Goal: Information Seeking & Learning: Learn about a topic

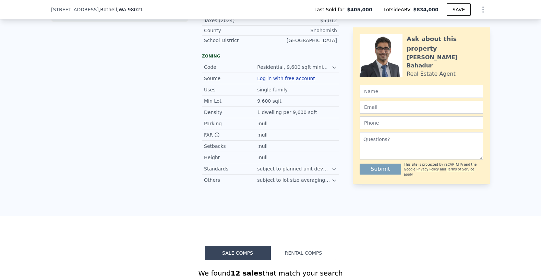
scroll to position [247, 0]
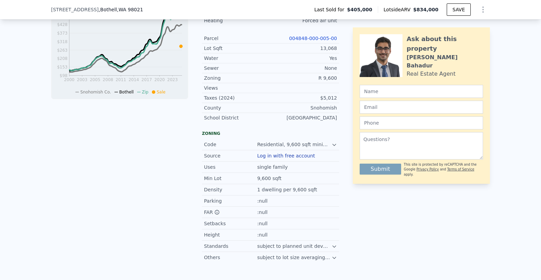
click at [304, 159] on div "Source Log in with free account" at bounding box center [270, 155] width 137 height 11
click at [304, 156] on button "Log in with free account" at bounding box center [286, 155] width 58 height 5
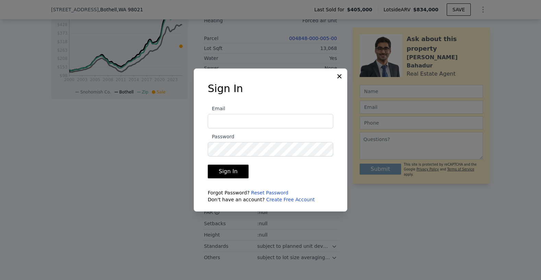
type input "[EMAIL_ADDRESS][DOMAIN_NAME]"
click at [223, 174] on button "Sign In" at bounding box center [228, 172] width 41 height 14
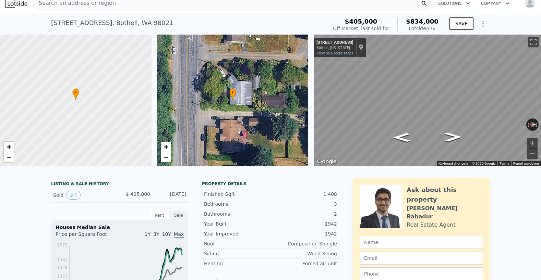
scroll to position [4, 0]
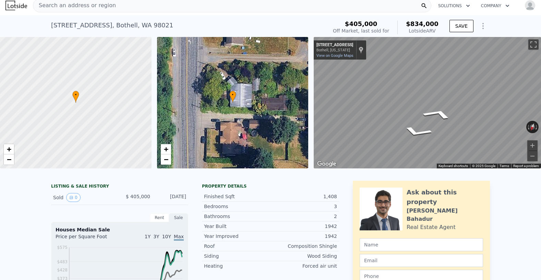
click at [540, 90] on html "Search an address or region Solutions Company Open main menu Open user menu [ST…" at bounding box center [270, 140] width 541 height 280
click at [440, 118] on icon "Go South, Meridian Ave S" at bounding box center [438, 119] width 50 height 16
click at [425, 119] on icon "Go North, Meridian Ave S" at bounding box center [422, 119] width 46 height 14
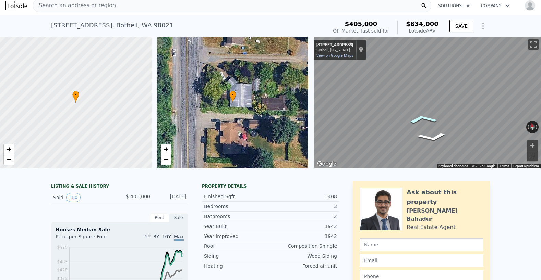
click at [425, 119] on icon "Go North, Meridian Ave S" at bounding box center [422, 118] width 46 height 13
click at [408, 115] on icon "Go North, Meridian Ave S" at bounding box center [403, 118] width 45 height 22
click at [403, 115] on icon "Go North, Meridian Ave S" at bounding box center [403, 118] width 45 height 22
click at [403, 115] on icon "Go North, Meridian Ave S" at bounding box center [403, 117] width 45 height 22
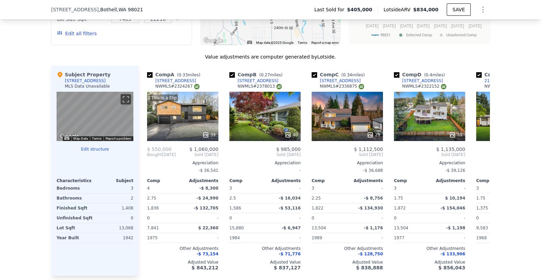
scroll to position [710, 0]
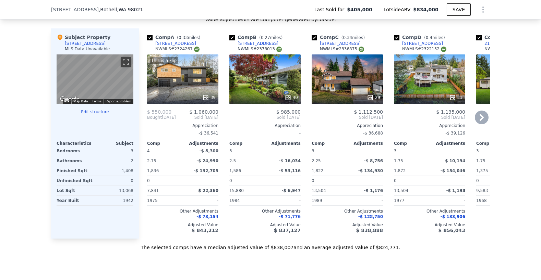
click at [204, 80] on div "This is a Flip 39" at bounding box center [182, 78] width 71 height 49
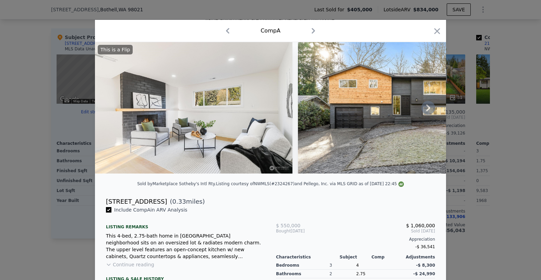
scroll to position [2, 0]
click at [428, 111] on icon at bounding box center [428, 108] width 14 height 14
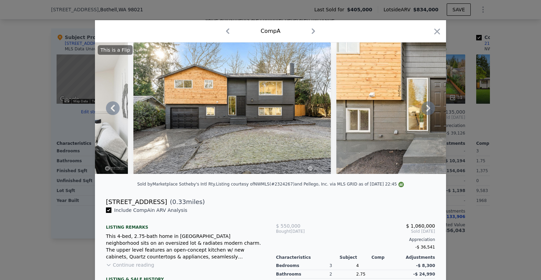
click at [428, 111] on icon at bounding box center [428, 108] width 14 height 14
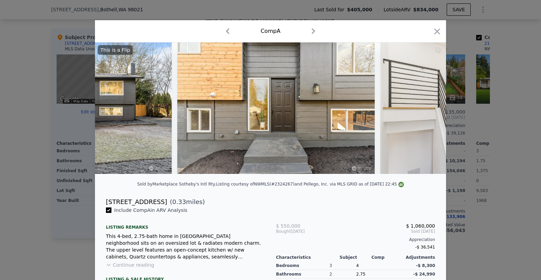
scroll to position [0, 329]
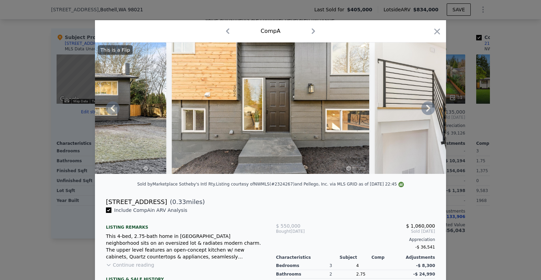
click at [428, 111] on icon at bounding box center [428, 108] width 14 height 14
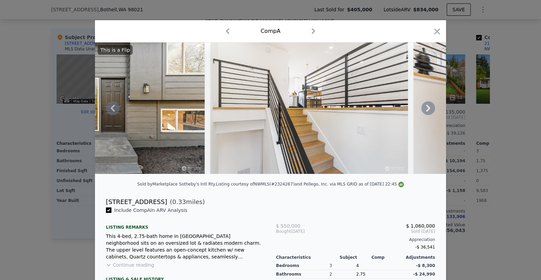
click at [428, 111] on icon at bounding box center [428, 108] width 14 height 14
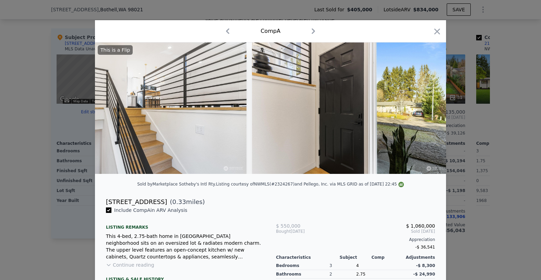
scroll to position [0, 658]
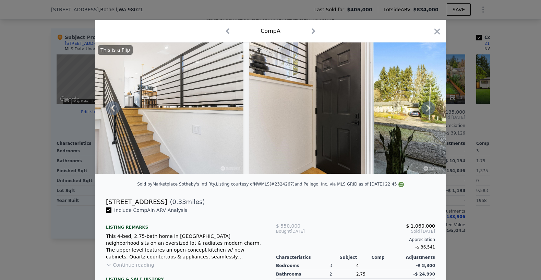
click at [428, 105] on icon at bounding box center [428, 108] width 14 height 14
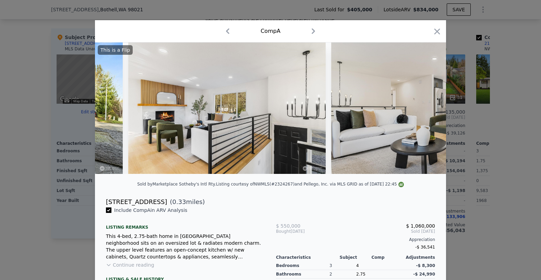
scroll to position [0, 987]
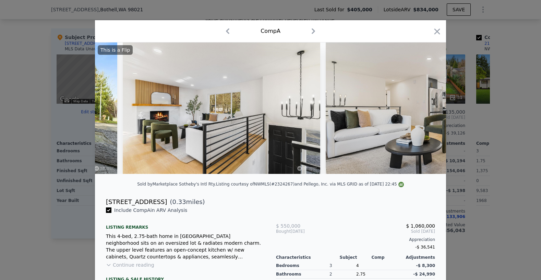
click at [428, 105] on img at bounding box center [424, 108] width 197 height 132
click at [428, 105] on icon at bounding box center [428, 108] width 14 height 14
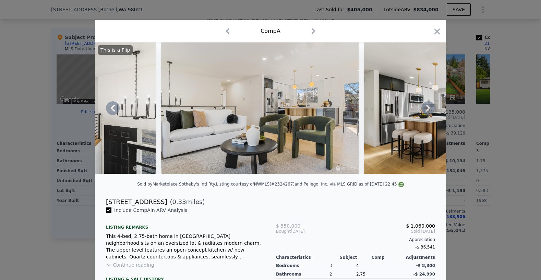
click at [428, 105] on icon at bounding box center [428, 108] width 14 height 14
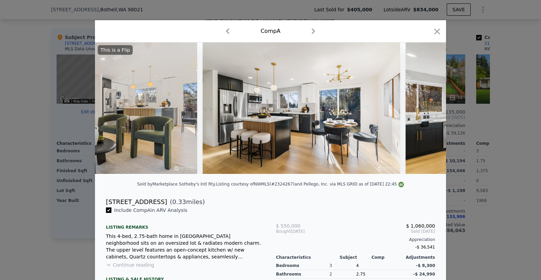
scroll to position [0, 1316]
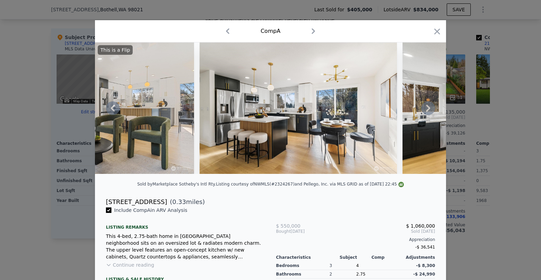
click at [428, 105] on icon at bounding box center [428, 108] width 14 height 14
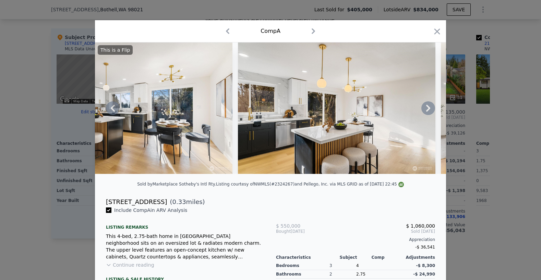
click at [428, 105] on icon at bounding box center [428, 108] width 14 height 14
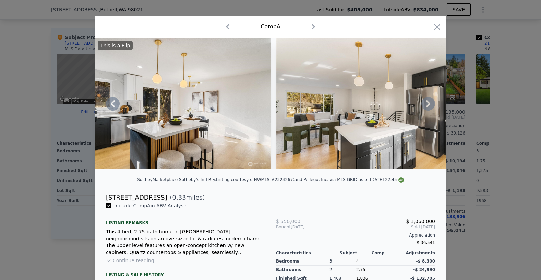
scroll to position [0, 0]
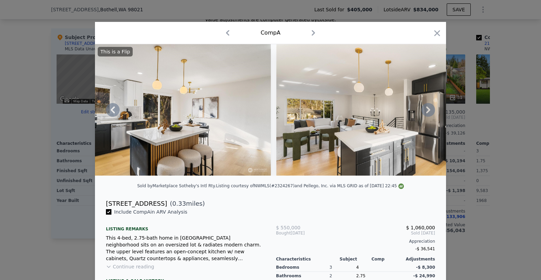
click at [427, 111] on icon at bounding box center [428, 110] width 14 height 14
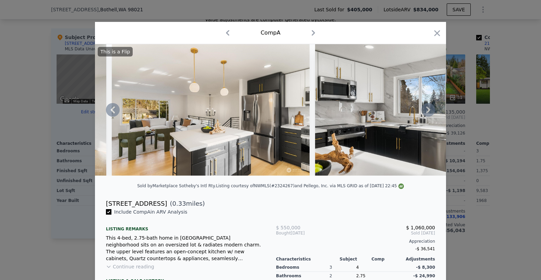
click at [427, 111] on icon at bounding box center [428, 110] width 14 height 14
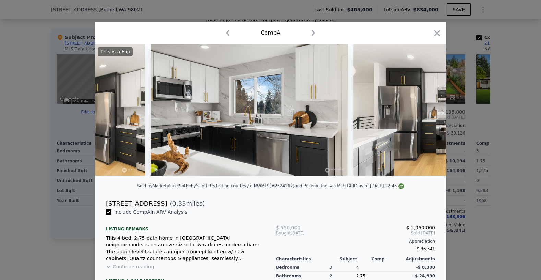
click at [427, 111] on img at bounding box center [451, 110] width 197 height 132
click at [427, 111] on icon at bounding box center [428, 110] width 14 height 14
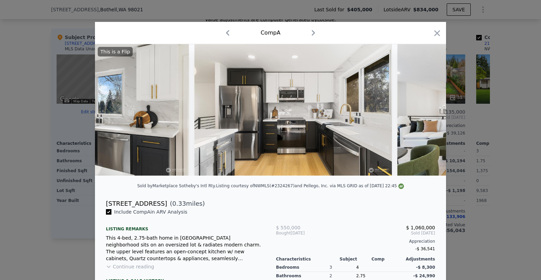
scroll to position [0, 2139]
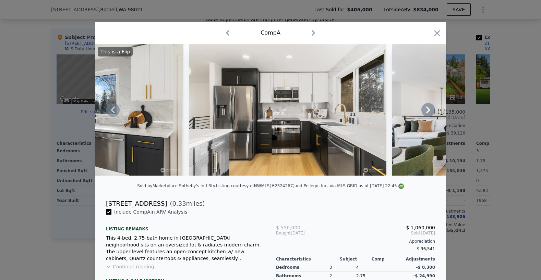
click at [432, 106] on icon at bounding box center [428, 110] width 14 height 14
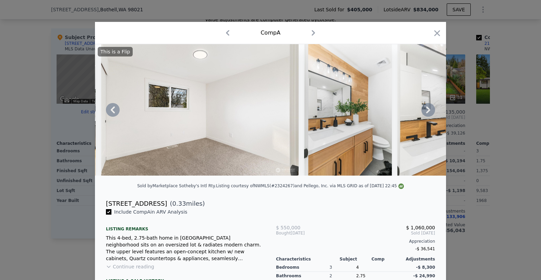
click at [432, 106] on icon at bounding box center [428, 110] width 14 height 14
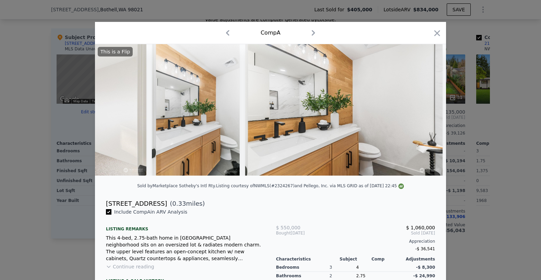
scroll to position [0, 2797]
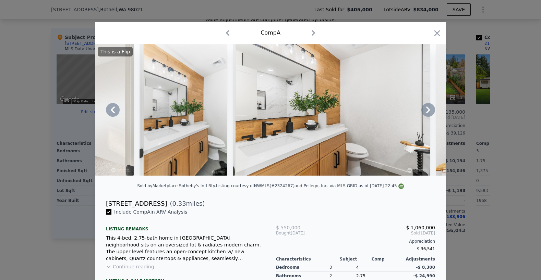
click at [432, 106] on icon at bounding box center [428, 110] width 14 height 14
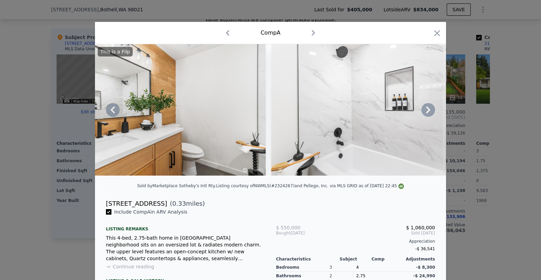
click at [432, 106] on icon at bounding box center [428, 110] width 14 height 14
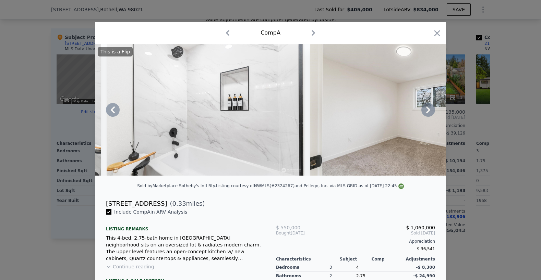
click at [432, 106] on icon at bounding box center [428, 110] width 14 height 14
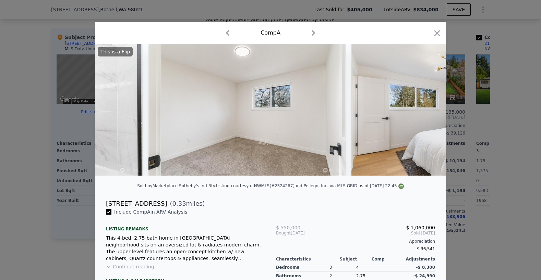
scroll to position [0, 3290]
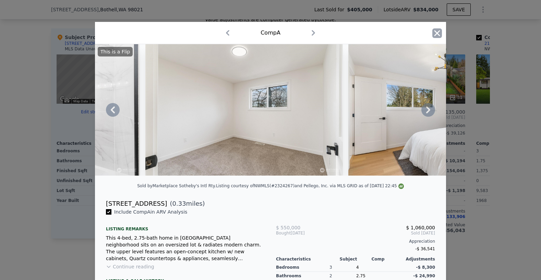
click at [440, 33] on icon "button" at bounding box center [437, 33] width 10 height 10
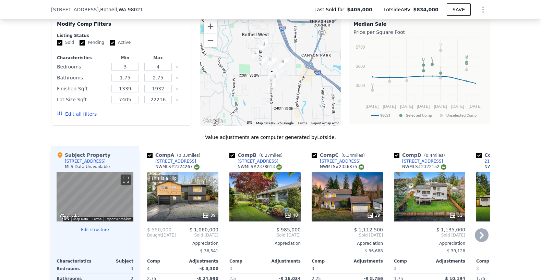
scroll to position [594, 0]
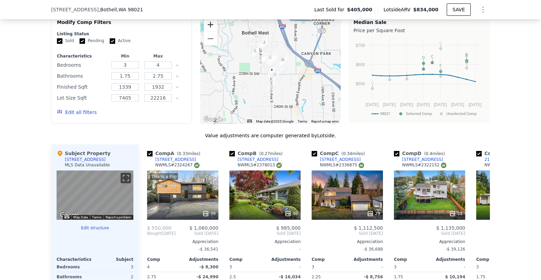
click at [213, 25] on button "Zoom in" at bounding box center [211, 25] width 14 height 14
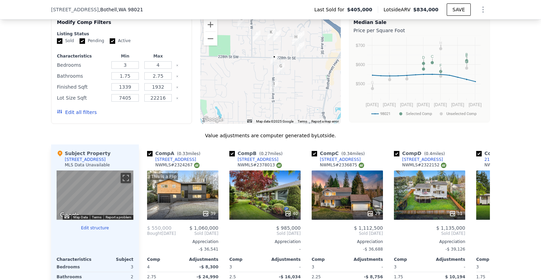
drag, startPoint x: 305, startPoint y: 97, endPoint x: 306, endPoint y: 75, distance: 22.3
click at [306, 75] on div at bounding box center [270, 69] width 141 height 110
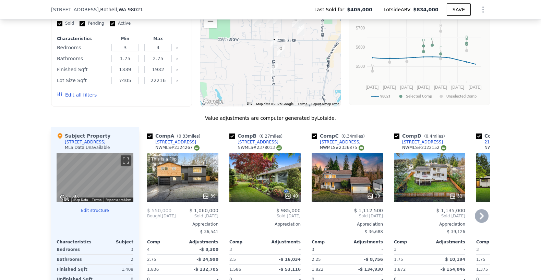
scroll to position [612, 0]
click at [275, 186] on div "40" at bounding box center [264, 177] width 71 height 49
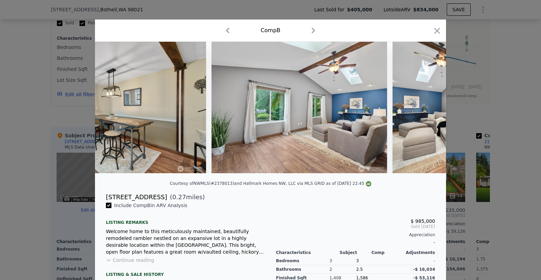
scroll to position [0, 2486]
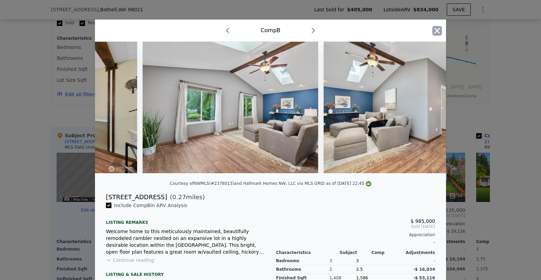
click at [439, 32] on icon "button" at bounding box center [437, 31] width 6 height 6
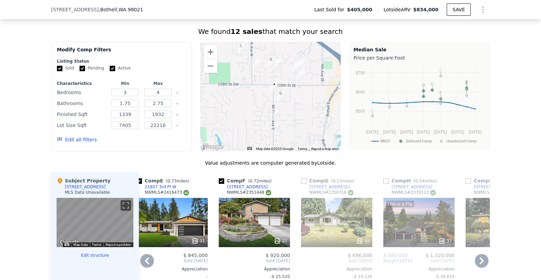
scroll to position [571, 0]
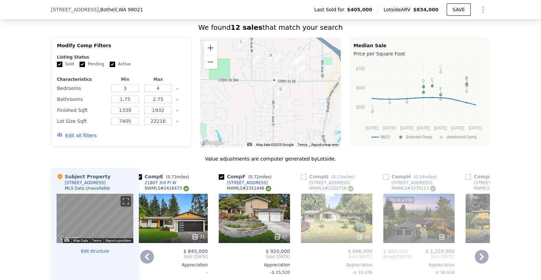
click at [406, 198] on div "This is a Flip" at bounding box center [400, 200] width 28 height 7
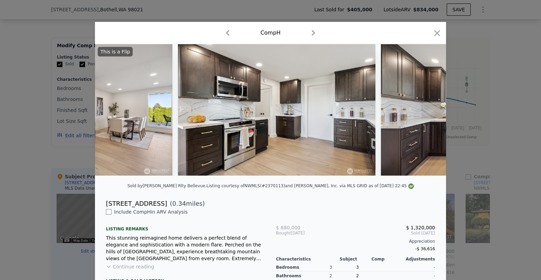
scroll to position [0, 2600]
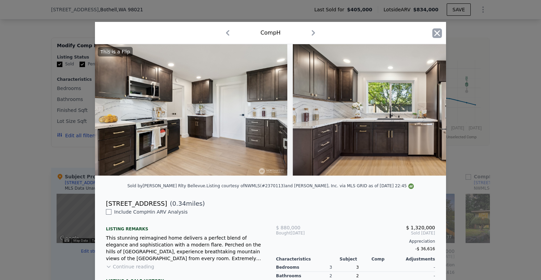
click at [437, 35] on icon "button" at bounding box center [437, 33] width 10 height 10
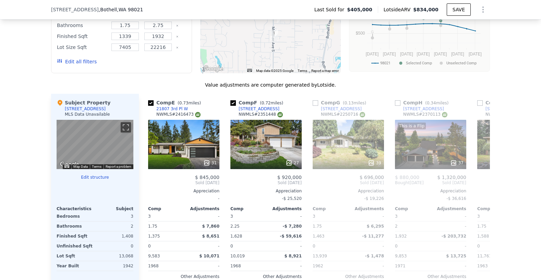
scroll to position [0, 325]
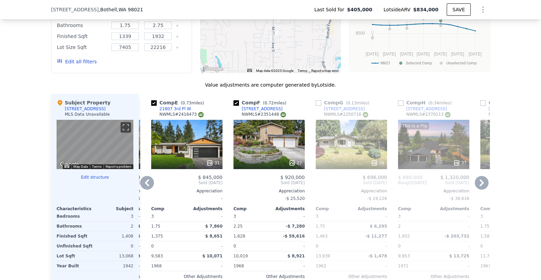
click at [190, 150] on div "31" at bounding box center [186, 144] width 71 height 49
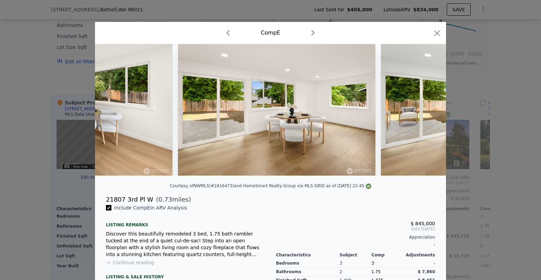
scroll to position [0, 2213]
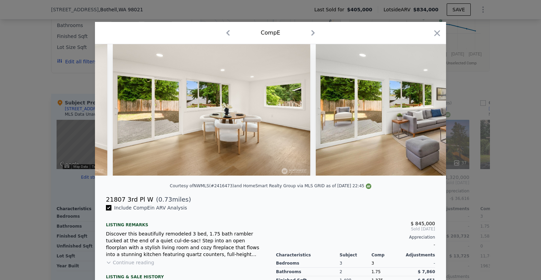
click at [417, 18] on div at bounding box center [270, 140] width 541 height 280
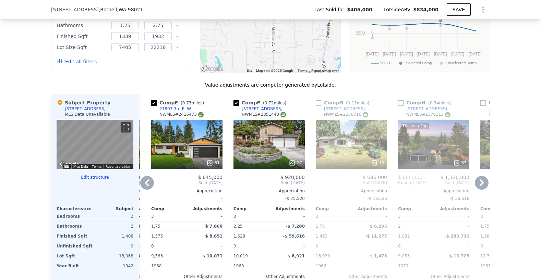
click at [193, 142] on div "31" at bounding box center [186, 144] width 71 height 49
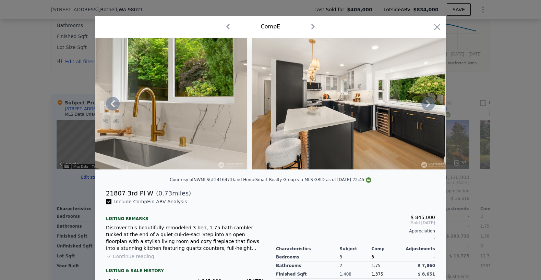
scroll to position [5, 0]
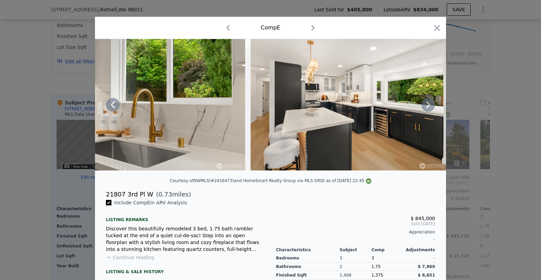
click at [424, 108] on icon at bounding box center [428, 105] width 14 height 14
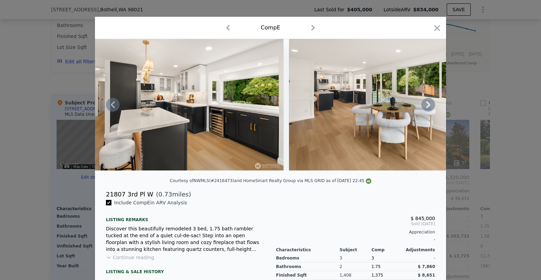
click at [424, 108] on icon at bounding box center [428, 105] width 14 height 14
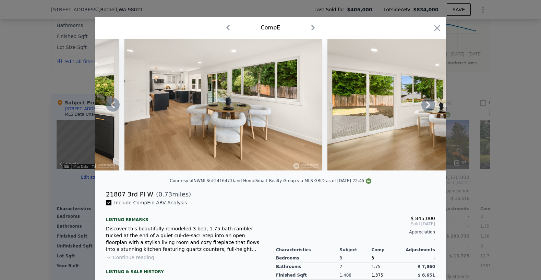
click at [424, 108] on icon at bounding box center [428, 105] width 14 height 14
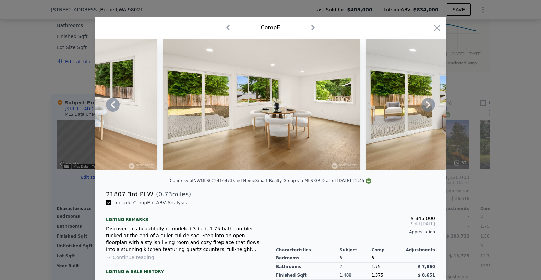
click at [424, 108] on icon at bounding box center [428, 105] width 14 height 14
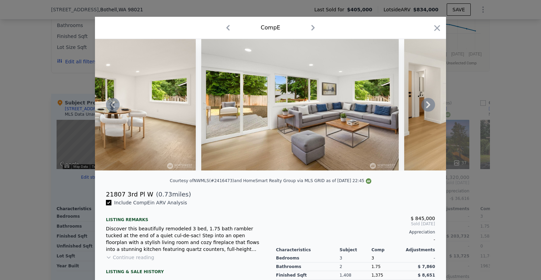
click at [424, 108] on icon at bounding box center [428, 105] width 14 height 14
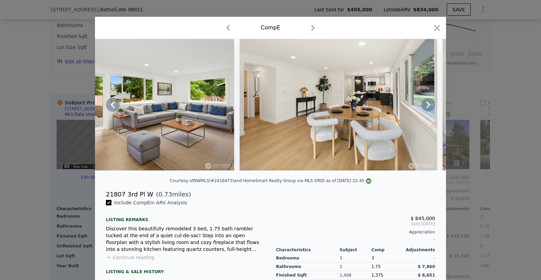
click at [424, 108] on icon at bounding box center [428, 105] width 14 height 14
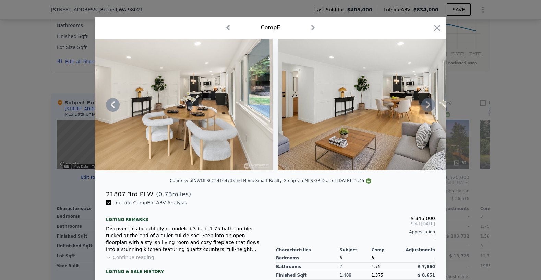
click at [424, 108] on icon at bounding box center [428, 105] width 14 height 14
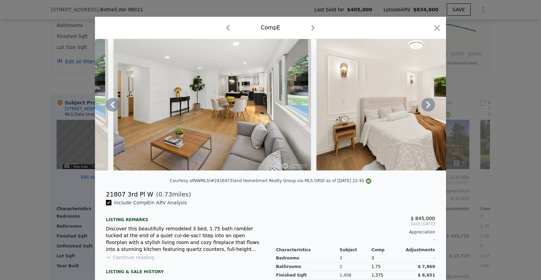
click at [424, 108] on icon at bounding box center [428, 105] width 14 height 14
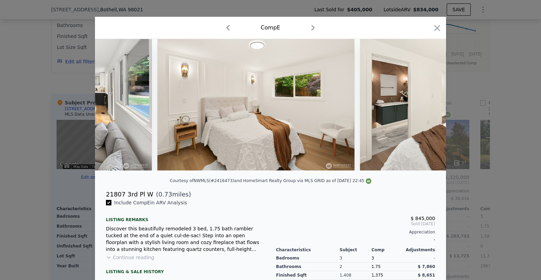
scroll to position [0, 2986]
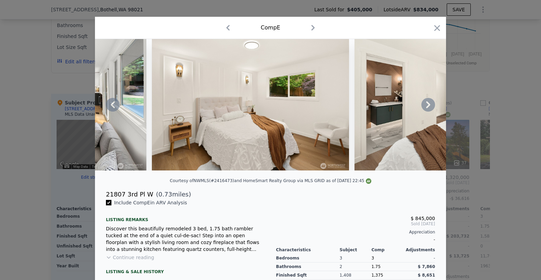
click at [424, 108] on icon at bounding box center [428, 105] width 14 height 14
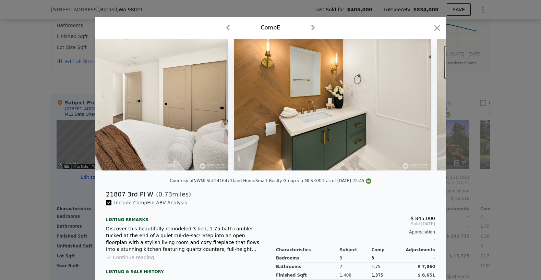
scroll to position [0, 3315]
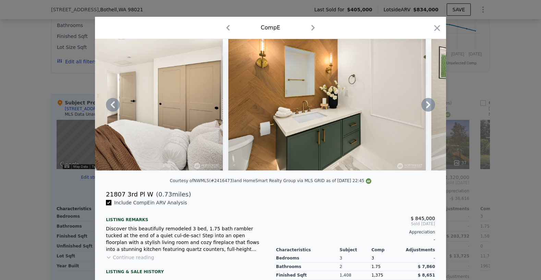
click at [424, 108] on icon at bounding box center [428, 105] width 14 height 14
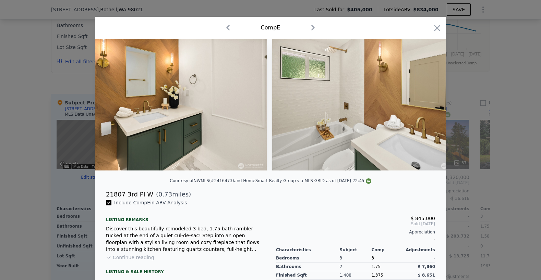
scroll to position [0, 3479]
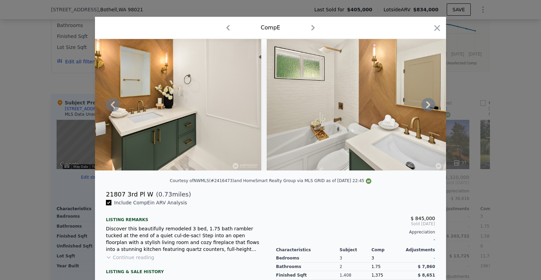
click at [431, 107] on icon at bounding box center [428, 105] width 14 height 14
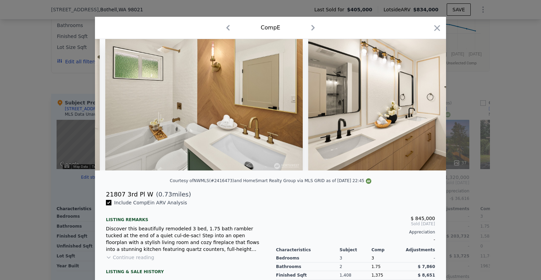
scroll to position [0, 3644]
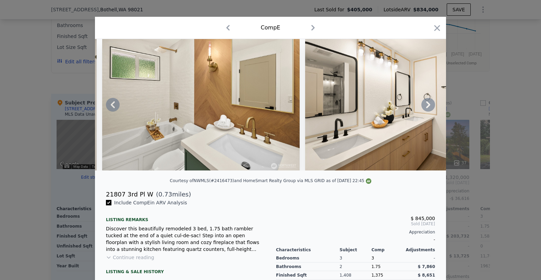
click at [431, 107] on icon at bounding box center [428, 105] width 14 height 14
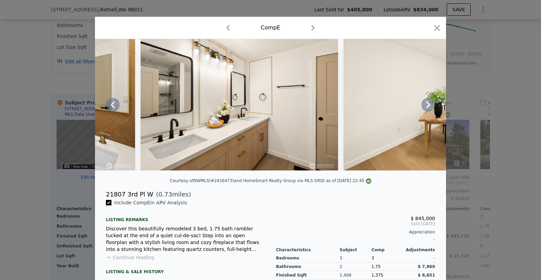
click at [431, 107] on icon at bounding box center [428, 105] width 14 height 14
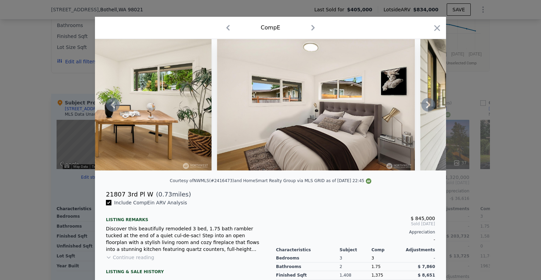
click at [431, 107] on icon at bounding box center [428, 105] width 14 height 14
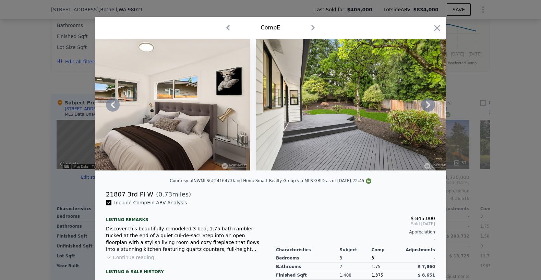
click at [431, 107] on icon at bounding box center [428, 105] width 14 height 14
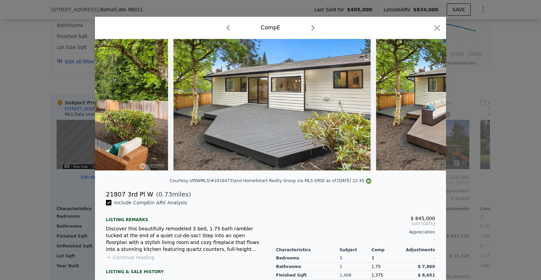
scroll to position [0, 4795]
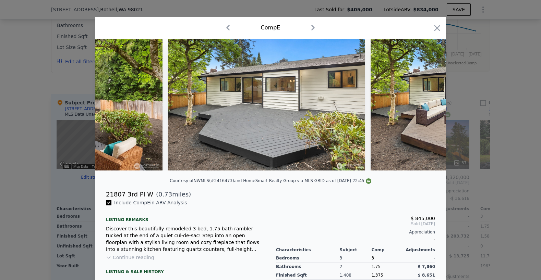
click at [431, 107] on img at bounding box center [468, 105] width 197 height 132
click at [431, 107] on icon at bounding box center [428, 105] width 14 height 14
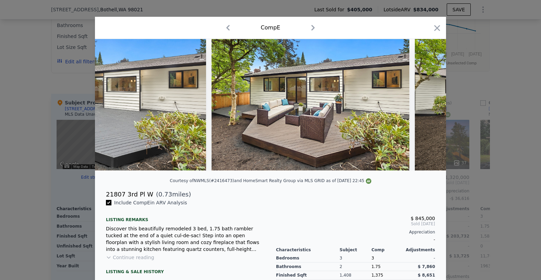
scroll to position [0, 4960]
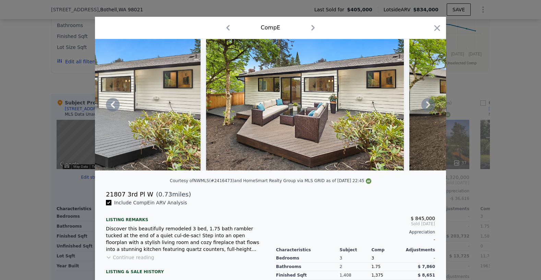
click at [429, 105] on icon at bounding box center [428, 104] width 4 height 7
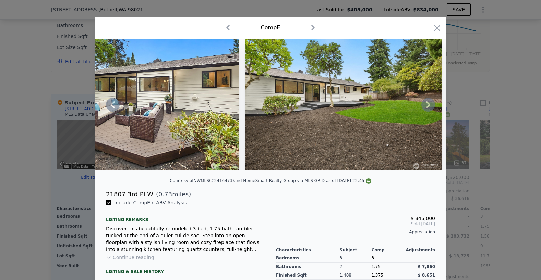
click at [429, 105] on icon at bounding box center [428, 104] width 4 height 7
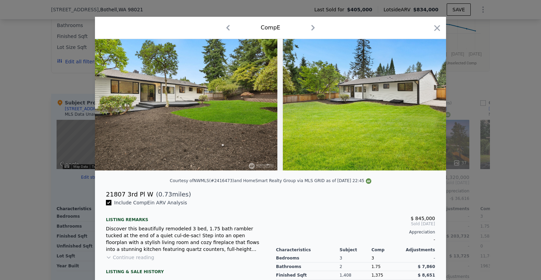
click at [429, 105] on img at bounding box center [381, 105] width 197 height 132
click at [429, 105] on icon at bounding box center [428, 104] width 4 height 7
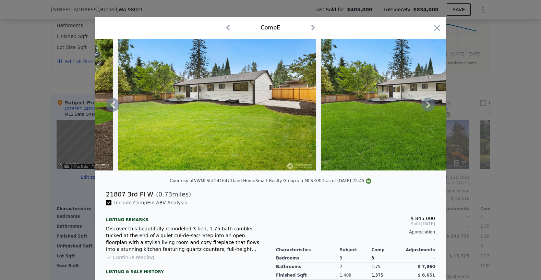
click at [424, 102] on icon at bounding box center [428, 105] width 14 height 14
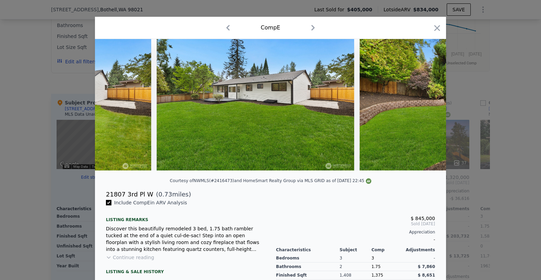
click at [424, 102] on img at bounding box center [458, 105] width 197 height 132
click at [424, 102] on icon at bounding box center [428, 105] width 14 height 14
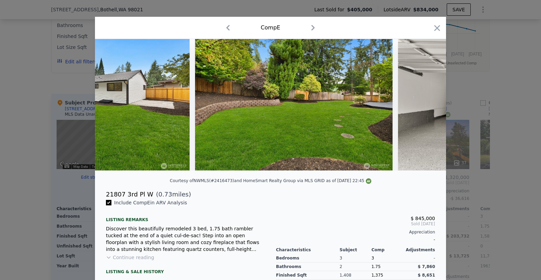
click at [424, 102] on img at bounding box center [496, 105] width 197 height 132
click at [424, 102] on icon at bounding box center [428, 105] width 14 height 14
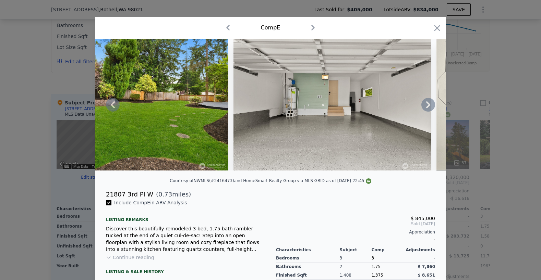
click at [424, 102] on icon at bounding box center [428, 105] width 14 height 14
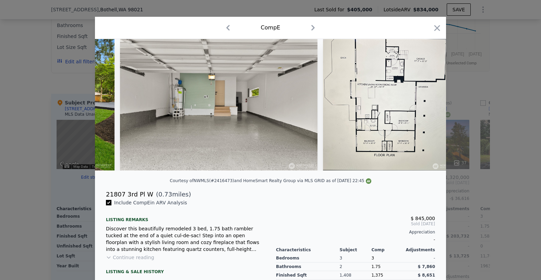
scroll to position [0, 6074]
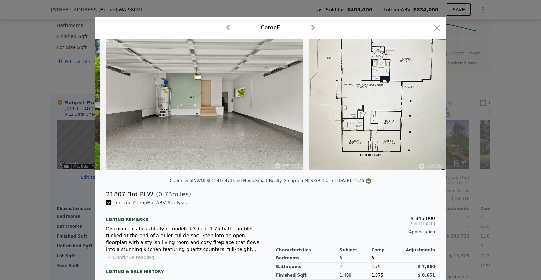
click at [424, 102] on img at bounding box center [377, 105] width 137 height 132
click at [437, 26] on icon "button" at bounding box center [437, 28] width 10 height 10
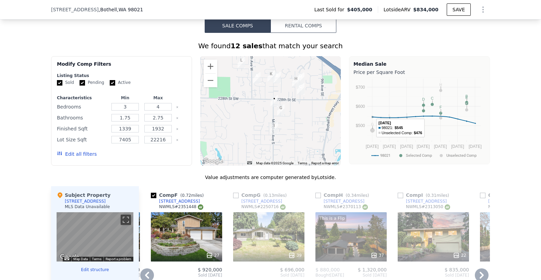
scroll to position [544, 0]
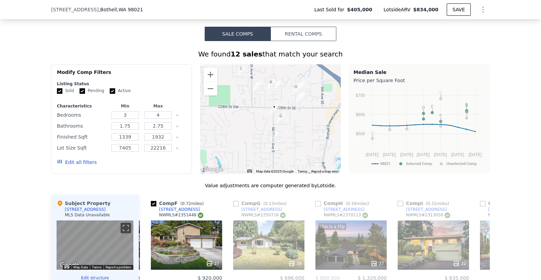
click at [283, 119] on img "107 231st St SE" at bounding box center [281, 119] width 8 height 12
click at [281, 116] on img "107 231st St SE" at bounding box center [281, 119] width 8 height 12
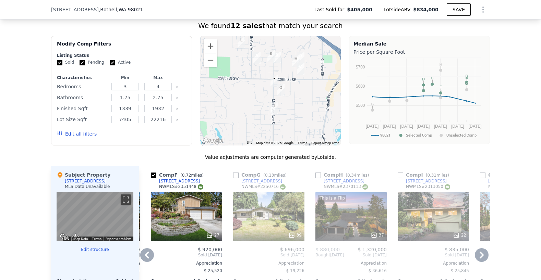
scroll to position [581, 0]
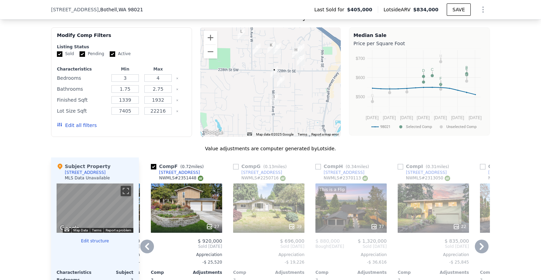
click at [273, 212] on div "39" at bounding box center [268, 208] width 71 height 49
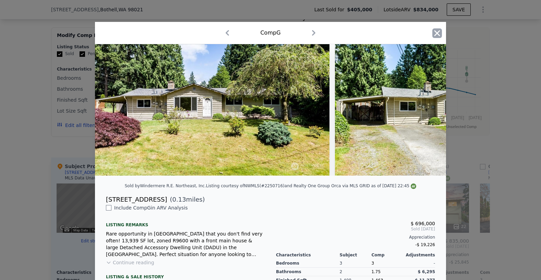
click at [436, 35] on icon "button" at bounding box center [437, 33] width 10 height 10
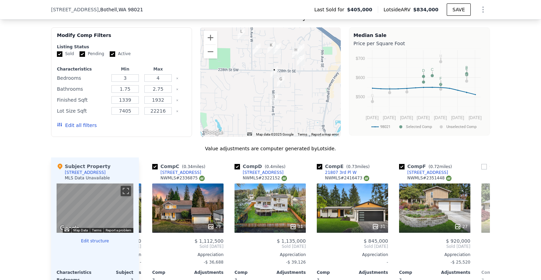
scroll to position [0, 171]
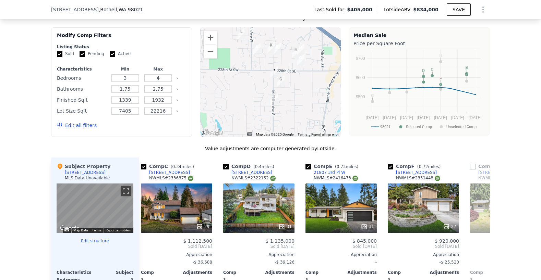
click at [257, 48] on img "302 225th St SW" at bounding box center [257, 50] width 8 height 12
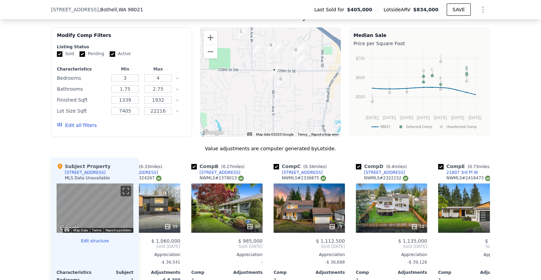
scroll to position [0, 0]
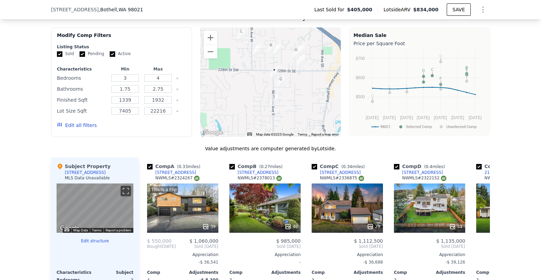
click at [277, 46] on img "22427 Meridian Ave S" at bounding box center [277, 49] width 8 height 12
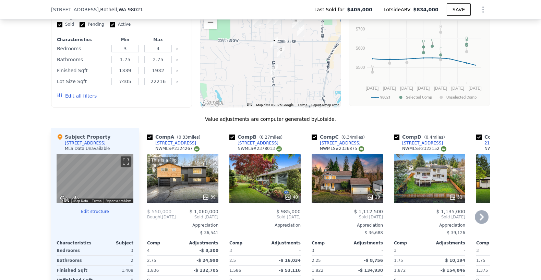
scroll to position [612, 0]
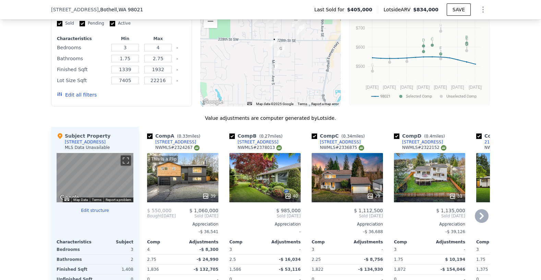
click at [288, 182] on div "40" at bounding box center [264, 177] width 71 height 49
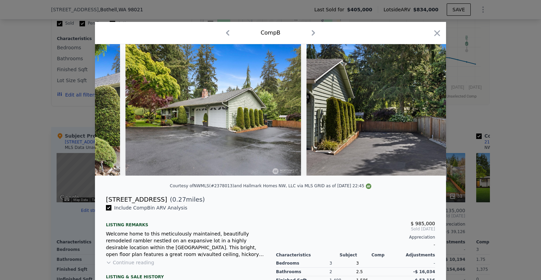
scroll to position [0, 151]
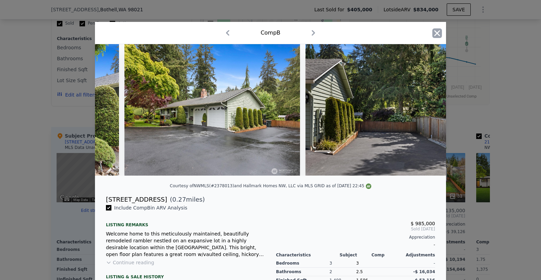
click at [439, 31] on icon "button" at bounding box center [437, 33] width 6 height 6
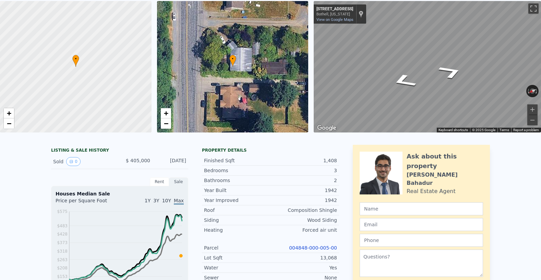
scroll to position [2, 0]
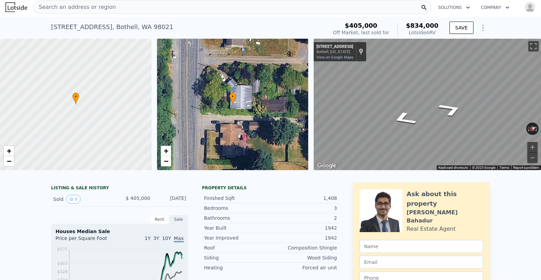
click at [265, 83] on div "• + −" at bounding box center [232, 105] width 151 height 132
click at [168, 149] on span "+" at bounding box center [165, 151] width 4 height 9
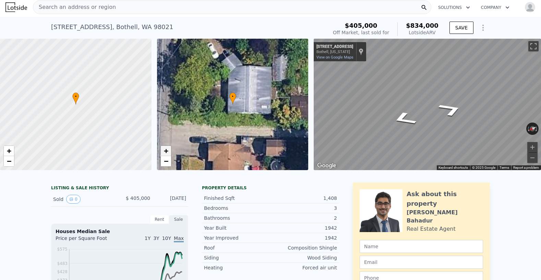
click at [168, 149] on span "+" at bounding box center [165, 151] width 4 height 9
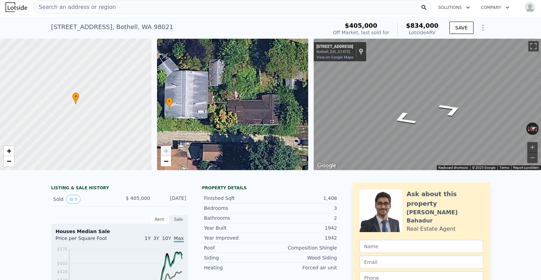
drag, startPoint x: 253, startPoint y: 122, endPoint x: 191, endPoint y: 126, distance: 62.5
click at [190, 127] on div "• + −" at bounding box center [232, 105] width 151 height 132
click at [167, 155] on span "+" at bounding box center [165, 151] width 4 height 9
drag, startPoint x: 113, startPoint y: 27, endPoint x: 49, endPoint y: 27, distance: 63.7
click at [49, 27] on div "[STREET_ADDRESS] Sold [DATE] for $405k (~ARV $834k ) $405,000 Off Market, last …" at bounding box center [270, 28] width 541 height 22
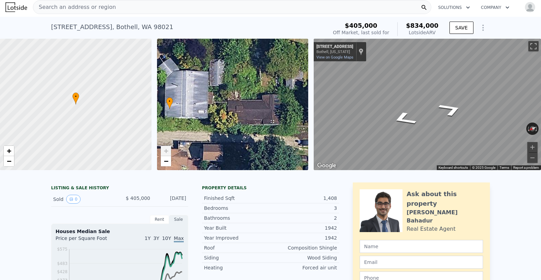
copy div "[STREET_ADDRESS]"
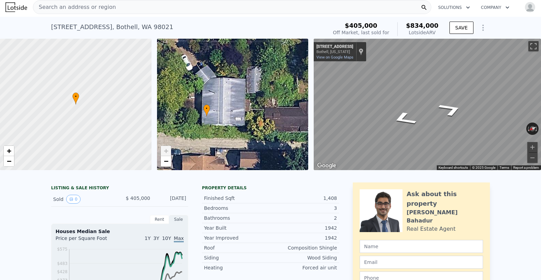
drag, startPoint x: 217, startPoint y: 109, endPoint x: 254, endPoint y: 116, distance: 37.3
click at [254, 116] on div "• + −" at bounding box center [232, 105] width 151 height 132
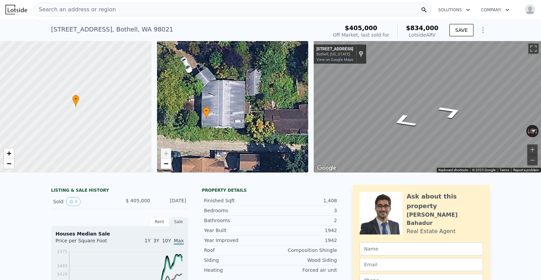
click at [184, 25] on div "[STREET_ADDRESS] Sold [DATE] for $405k (~ARV $834k )" at bounding box center [187, 31] width 273 height 19
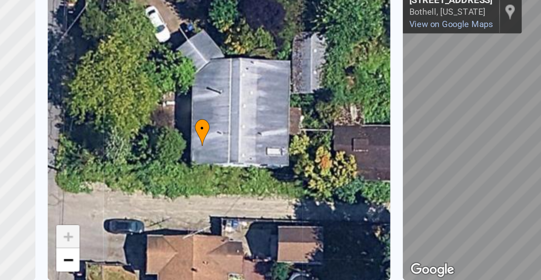
drag, startPoint x: 232, startPoint y: 106, endPoint x: 260, endPoint y: 99, distance: 28.6
click at [259, 99] on div "• + −" at bounding box center [232, 107] width 151 height 132
